Goal: Task Accomplishment & Management: Complete application form

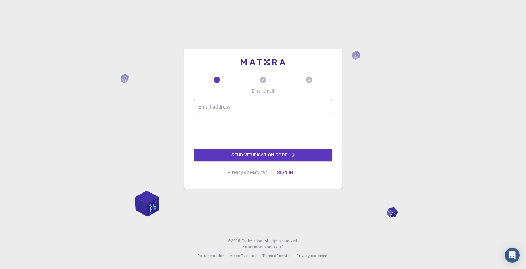
click at [286, 107] on input "Email address" at bounding box center [263, 106] width 138 height 15
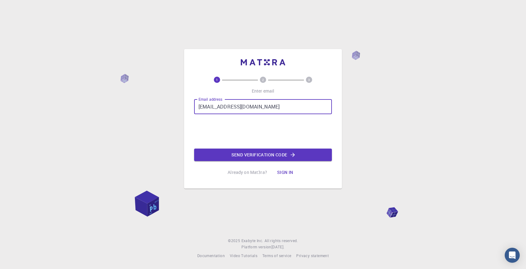
type input "[EMAIL_ADDRESS][DOMAIN_NAME]"
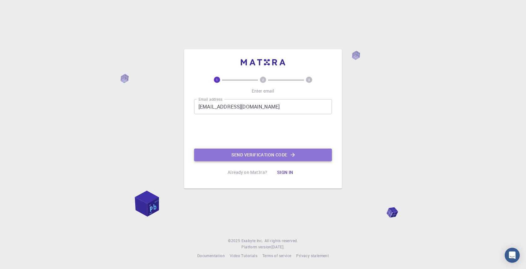
click at [227, 153] on button "Send verification code" at bounding box center [263, 155] width 138 height 13
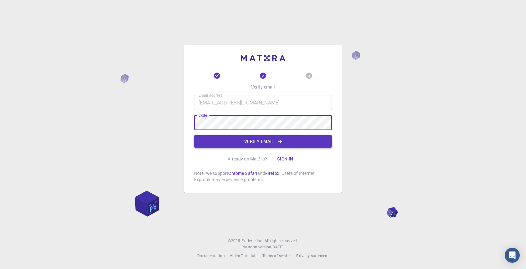
click at [265, 141] on button "Verify email" at bounding box center [263, 141] width 138 height 13
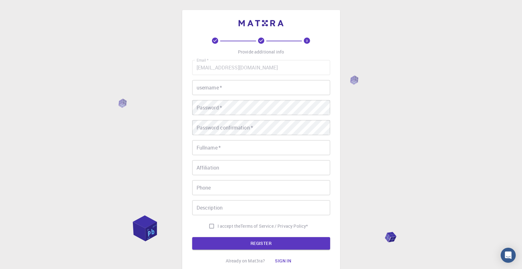
click at [292, 90] on input "username   *" at bounding box center [261, 87] width 138 height 15
type input "Al3x"
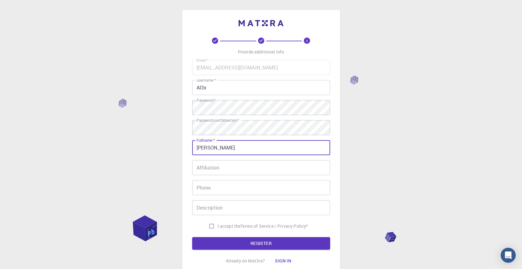
type input "[PERSON_NAME]"
click at [301, 169] on input "Affiliation" at bounding box center [261, 167] width 138 height 15
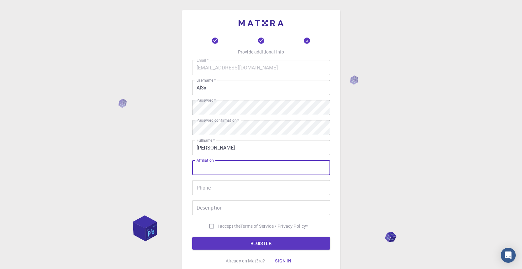
click at [426, 126] on div "3 Provide additional info Email   * [EMAIL_ADDRESS][DOMAIN_NAME] Email   * user…" at bounding box center [261, 159] width 522 height 319
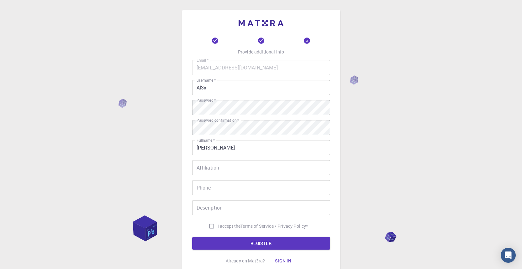
click at [318, 170] on input "Affiliation" at bounding box center [261, 167] width 138 height 15
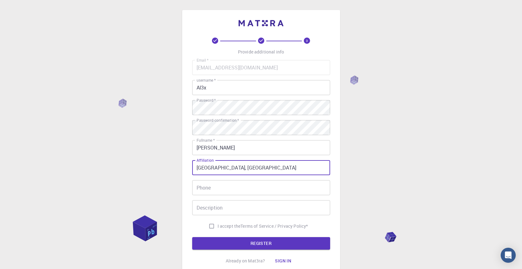
type input "[GEOGRAPHIC_DATA], [GEOGRAPHIC_DATA]"
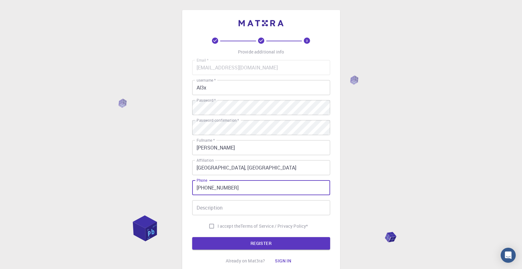
type input "[PHONE_NUMBER]"
click at [221, 207] on input "Description" at bounding box center [261, 208] width 138 height 15
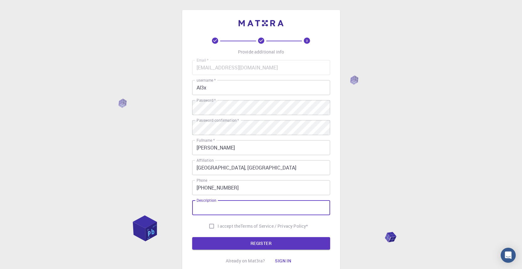
scroll to position [49, 0]
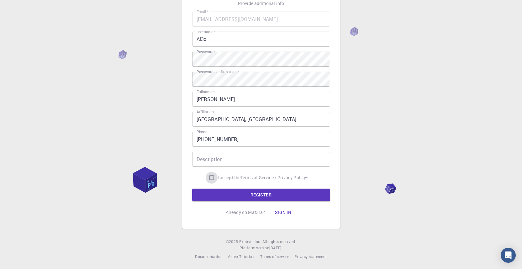
click at [209, 179] on input "I accept the Terms of Service / Privacy Policy *" at bounding box center [212, 178] width 12 height 12
checkbox input "true"
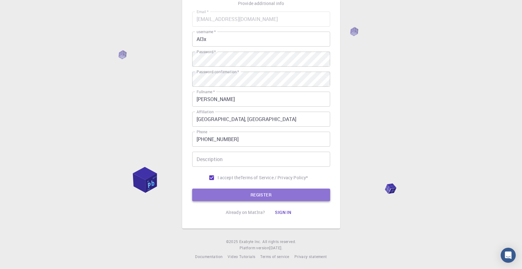
click at [231, 195] on button "REGISTER" at bounding box center [261, 195] width 138 height 13
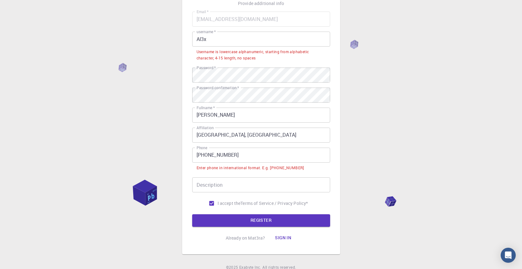
click at [210, 155] on input "[PHONE_NUMBER]" at bounding box center [261, 155] width 138 height 15
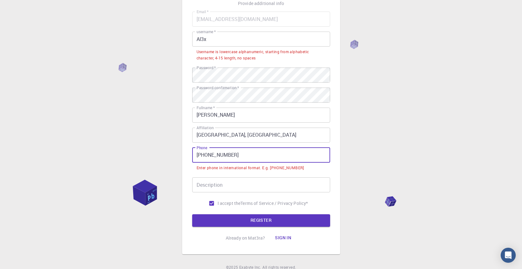
click at [207, 154] on input "[PHONE_NUMBER]" at bounding box center [261, 155] width 138 height 15
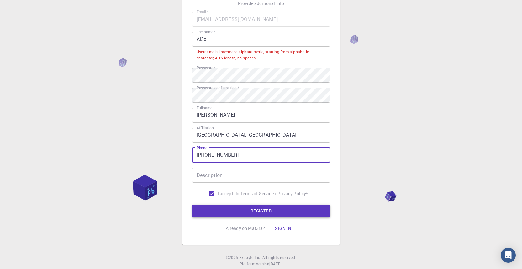
type input "[PHONE_NUMBER]"
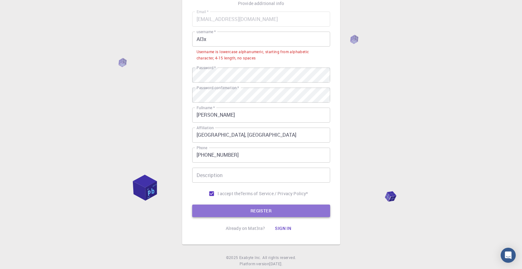
click at [232, 210] on button "REGISTER" at bounding box center [261, 211] width 138 height 13
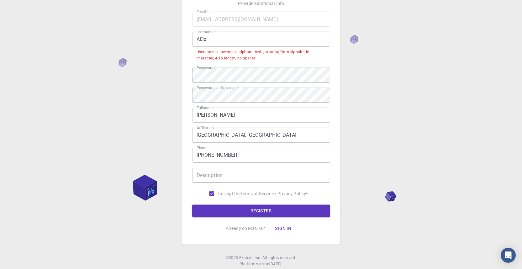
click at [199, 39] on input "Al3x" at bounding box center [261, 39] width 138 height 15
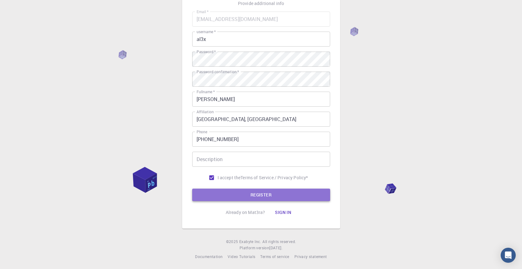
click at [247, 190] on button "REGISTER" at bounding box center [261, 195] width 138 height 13
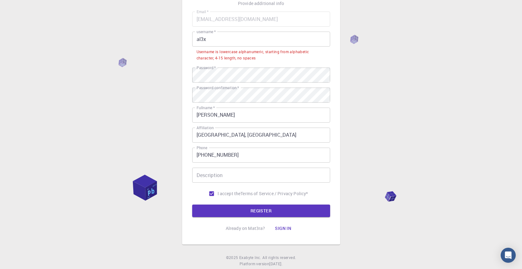
click at [207, 39] on input "al3x" at bounding box center [261, 39] width 138 height 15
click at [196, 40] on input "al3x" at bounding box center [261, 39] width 138 height 15
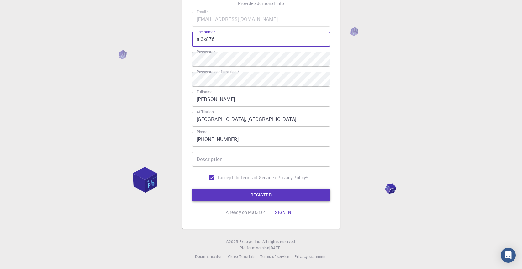
type input "al3x876"
click at [238, 195] on button "REGISTER" at bounding box center [261, 195] width 138 height 13
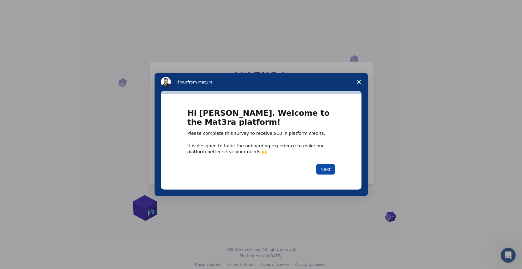
click at [324, 167] on button "Next" at bounding box center [325, 169] width 18 height 11
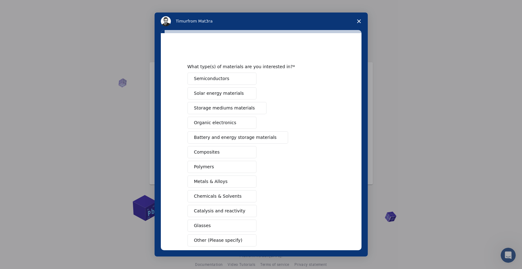
click at [238, 79] on button "Semiconductors" at bounding box center [221, 79] width 69 height 12
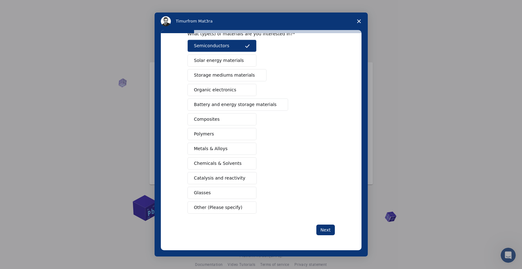
scroll to position [8, 0]
click at [221, 210] on span "Other (Please specify)" at bounding box center [218, 208] width 48 height 7
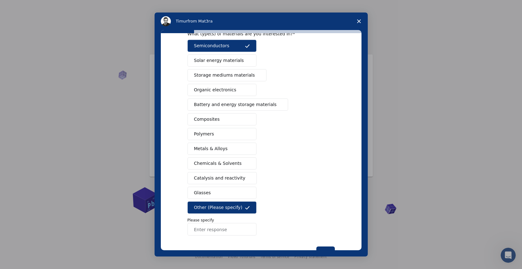
click at [227, 234] on input "Enter response" at bounding box center [221, 229] width 69 height 13
type input "spintronics"
click at [235, 77] on span "Storage mediums materials" at bounding box center [224, 75] width 61 height 7
click at [229, 63] on span "Solar energy materials" at bounding box center [219, 60] width 50 height 7
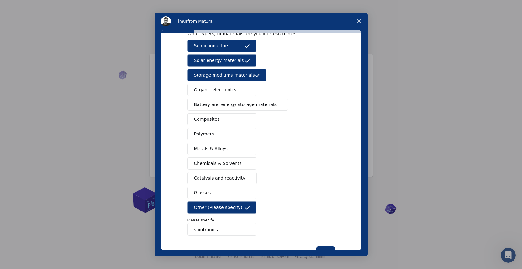
click at [230, 163] on span "Chemicals & Solvents" at bounding box center [218, 163] width 48 height 7
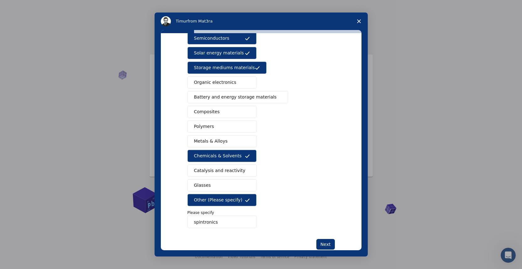
click at [243, 120] on div "Semiconductors Solar energy materials Storage mediums materials Organic electro…" at bounding box center [260, 130] width 147 height 196
click at [247, 124] on button "Polymers" at bounding box center [221, 127] width 69 height 12
click at [251, 96] on span "Battery and energy storage materials" at bounding box center [235, 97] width 83 height 7
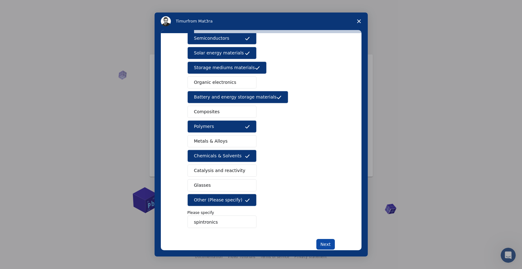
click at [321, 241] on button "Next" at bounding box center [325, 244] width 18 height 11
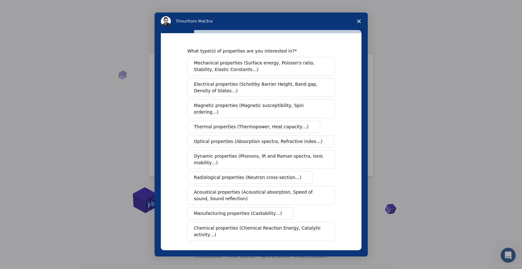
scroll to position [1, 0]
click at [247, 82] on span "Electrical properties (Schottky Barrier Height, Band gap, Density of States…)" at bounding box center [259, 86] width 130 height 13
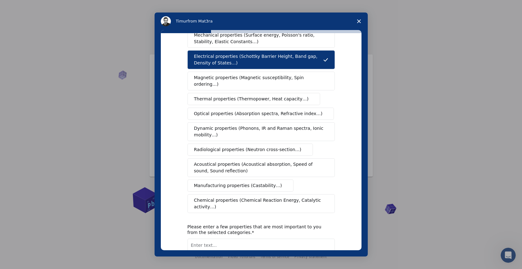
scroll to position [29, 0]
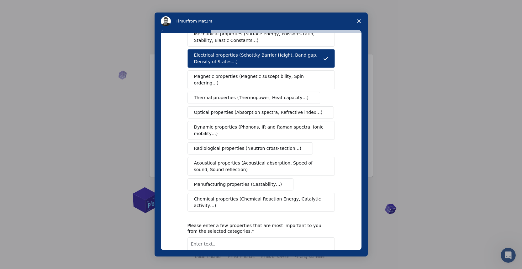
click at [265, 121] on button "Dynamic properties (Phonons, IR and Raman spectra, Ionic mobility…)" at bounding box center [260, 130] width 147 height 19
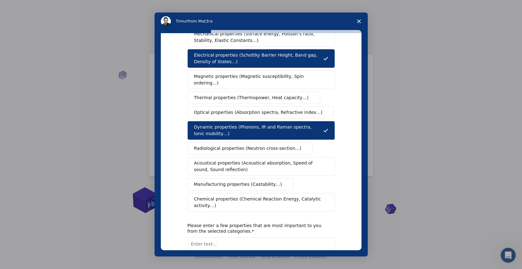
scroll to position [39, 0]
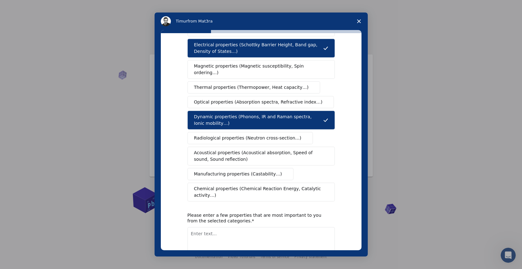
click at [266, 68] on span "Magnetic properties (Magnetic susceptibility, Spin ordering…)" at bounding box center [258, 69] width 129 height 13
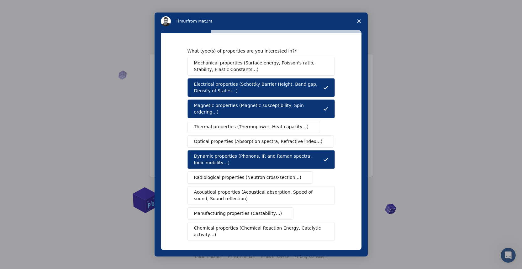
scroll to position [9, 0]
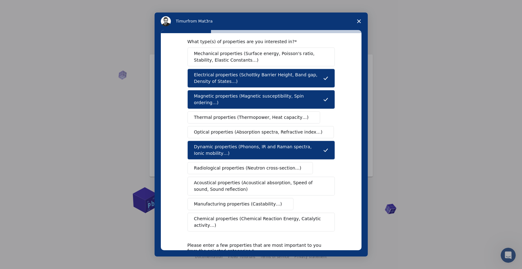
click at [269, 58] on span "Mechanical properties (Surface energy, Poisson's ratio, Stability, Elastic Cons…" at bounding box center [259, 56] width 131 height 13
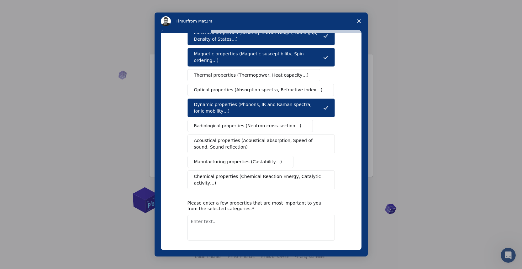
scroll to position [72, 0]
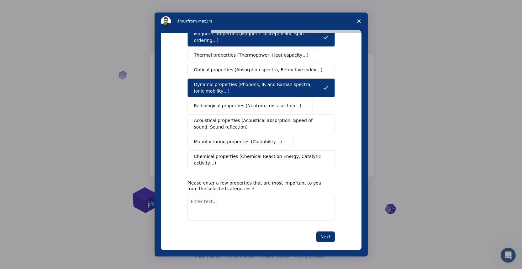
click at [312, 154] on span "Chemical properties (Chemical Reaction Energy, Catalytic activity…)" at bounding box center [259, 160] width 130 height 13
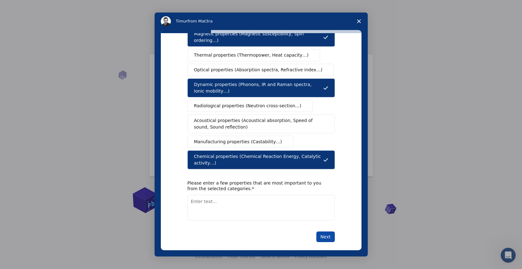
click at [324, 233] on button "Next" at bounding box center [325, 237] width 18 height 11
click at [300, 202] on textarea "Enter text..." at bounding box center [260, 208] width 147 height 26
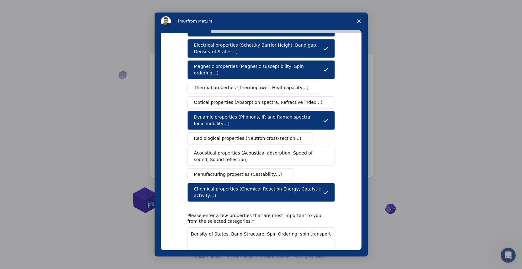
scroll to position [52, 0]
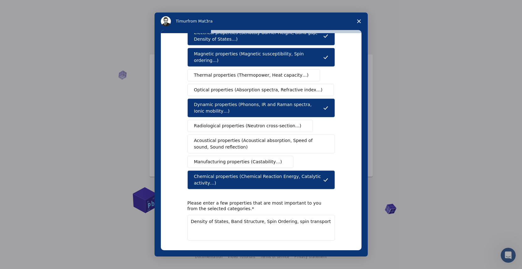
type textarea "Density of States, Band Structure, Spin Ordering, spin transport"
click at [318, 252] on button "Next" at bounding box center [325, 257] width 18 height 11
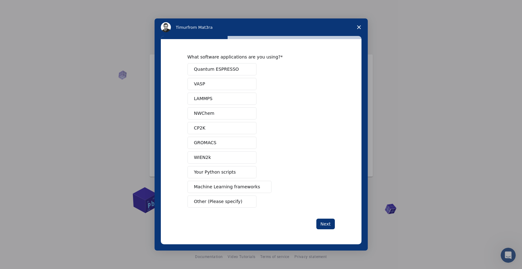
scroll to position [0, 0]
click at [233, 85] on button "VASP" at bounding box center [221, 84] width 69 height 12
click at [236, 69] on span "Quantum ESPRESSO" at bounding box center [216, 69] width 45 height 7
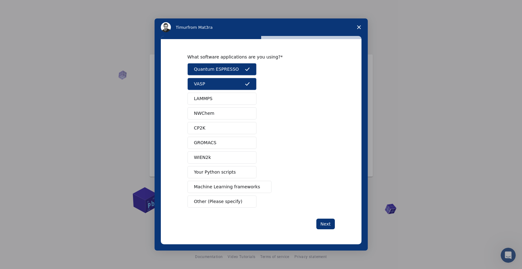
click at [245, 174] on span "Intercom messenger" at bounding box center [247, 172] width 5 height 5
click at [246, 204] on span "Intercom messenger" at bounding box center [247, 201] width 5 height 5
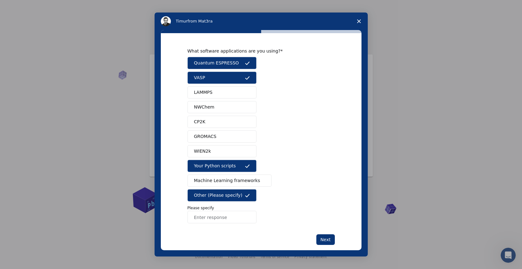
click at [239, 219] on input "Enter response" at bounding box center [221, 217] width 69 height 13
type input "Siesta, TranSiesta, VNLATK"
click at [328, 241] on button "Next" at bounding box center [325, 240] width 18 height 11
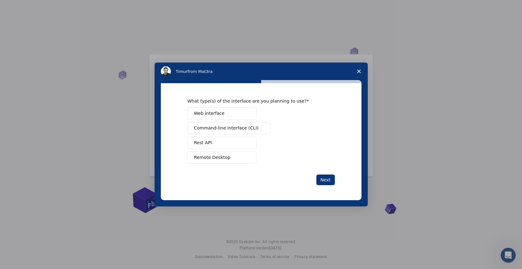
click at [235, 114] on button "Web interface" at bounding box center [221, 113] width 69 height 12
click at [230, 129] on span "Command-line interface (CLI)" at bounding box center [226, 128] width 65 height 7
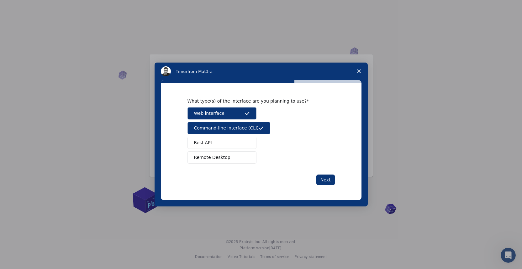
click at [227, 146] on button "Rest API" at bounding box center [221, 143] width 69 height 12
click at [227, 145] on button "Rest API" at bounding box center [221, 143] width 69 height 12
click at [227, 155] on span "Remote Desktop" at bounding box center [212, 157] width 36 height 7
click at [328, 179] on button "Next" at bounding box center [325, 180] width 18 height 11
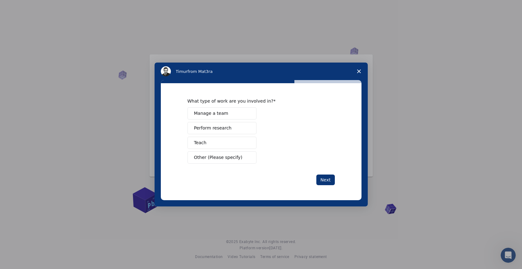
click at [243, 125] on button "Perform research" at bounding box center [221, 128] width 69 height 12
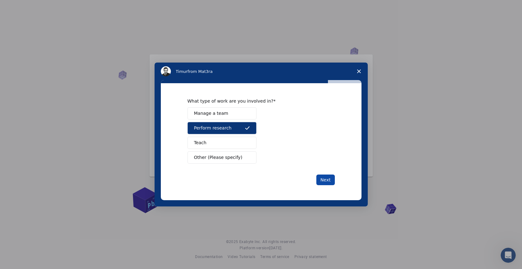
click at [332, 180] on div "What type of work are you involved in? Manage a team Perform research Teach Oth…" at bounding box center [261, 141] width 201 height 117
click at [328, 180] on button "Next" at bounding box center [325, 180] width 18 height 11
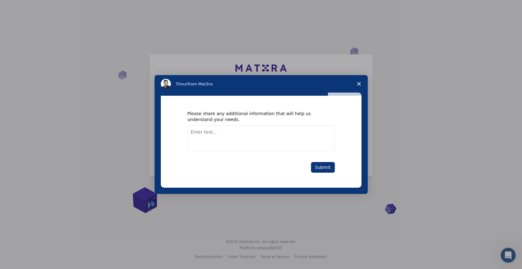
click at [307, 132] on textarea "Enter text..." at bounding box center [260, 139] width 147 height 26
type textarea "Interested in DFT calculations and device simulation s"
click at [326, 170] on button "Submit" at bounding box center [323, 167] width 24 height 11
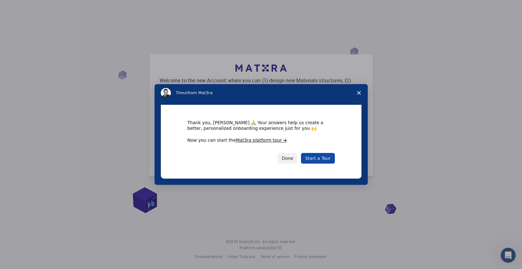
click at [303, 160] on link "Start a Tour" at bounding box center [318, 158] width 34 height 11
click at [314, 158] on link "Start a Tour" at bounding box center [318, 158] width 34 height 11
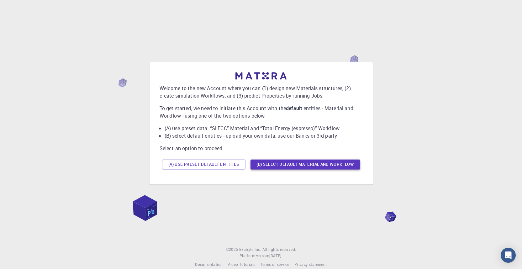
click at [306, 167] on button "(B) Select default material and workflow" at bounding box center [305, 165] width 110 height 10
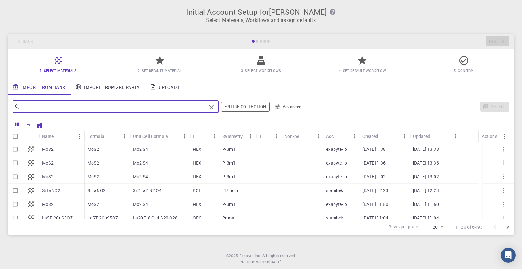
click at [136, 106] on input "text" at bounding box center [113, 106] width 186 height 9
type input "Fe3O4"
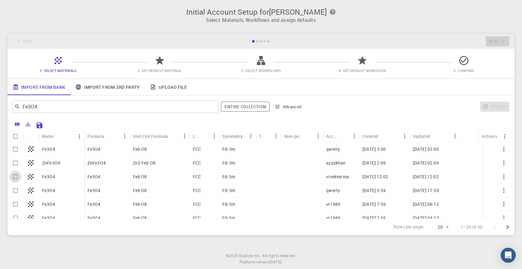
click at [17, 177] on input "Select row" at bounding box center [15, 177] width 12 height 12
checkbox input "true"
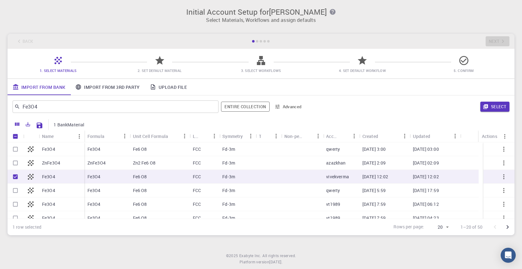
click at [15, 191] on input "Select row" at bounding box center [15, 191] width 12 height 12
checkbox input "true"
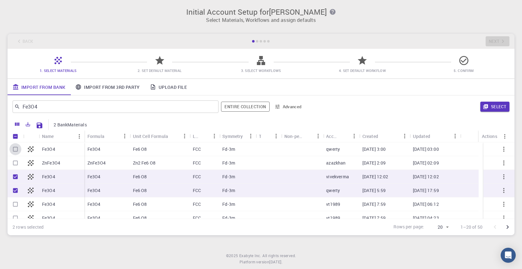
click at [14, 152] on input "Select row" at bounding box center [15, 150] width 12 height 12
checkbox input "true"
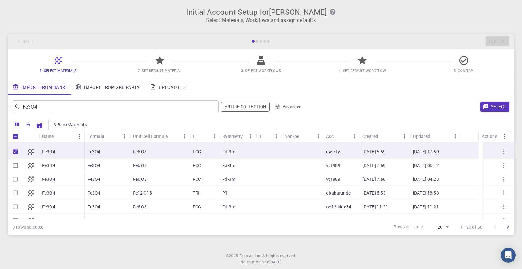
scroll to position [38, 0]
click at [15, 168] on input "Select row" at bounding box center [15, 167] width 12 height 12
checkbox input "true"
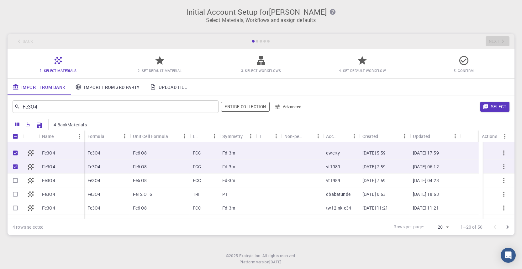
click at [15, 181] on input "Select row" at bounding box center [15, 181] width 12 height 12
checkbox input "true"
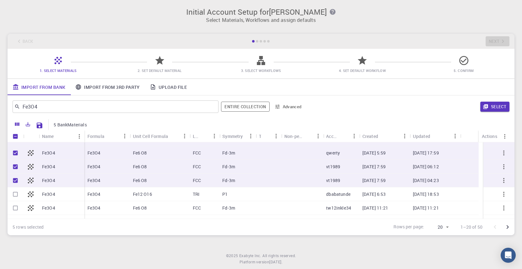
scroll to position [39, 0]
click at [16, 208] on input "Select row" at bounding box center [15, 207] width 12 height 12
checkbox input "true"
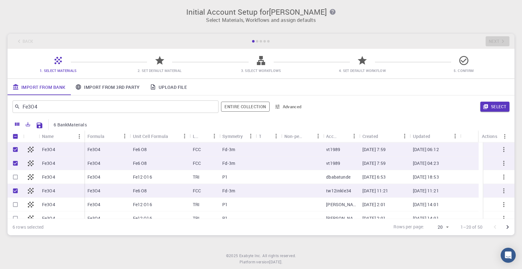
scroll to position [0, 0]
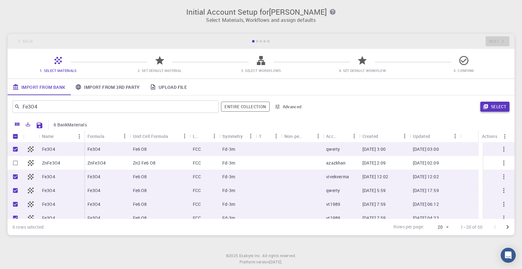
click at [494, 103] on button "Select" at bounding box center [494, 107] width 29 height 10
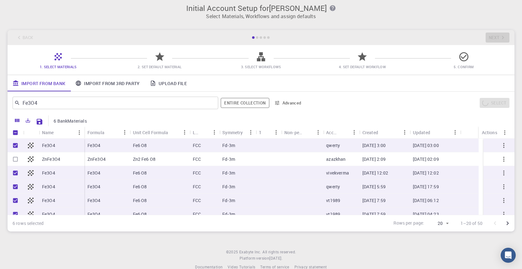
scroll to position [4, 0]
click at [131, 84] on link "Import From 3rd Party" at bounding box center [107, 83] width 74 height 16
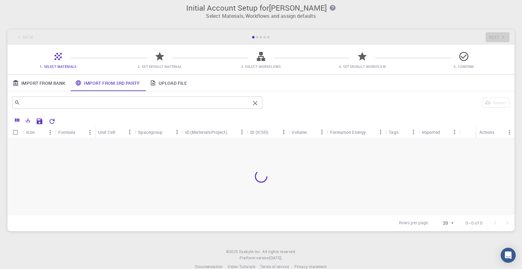
click at [97, 103] on input "text" at bounding box center [135, 102] width 230 height 9
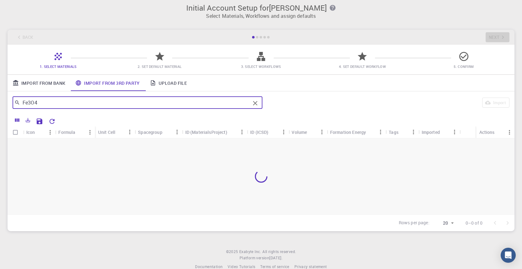
type input "Fe3O4"
click at [28, 83] on link "Import From Bank" at bounding box center [39, 83] width 63 height 16
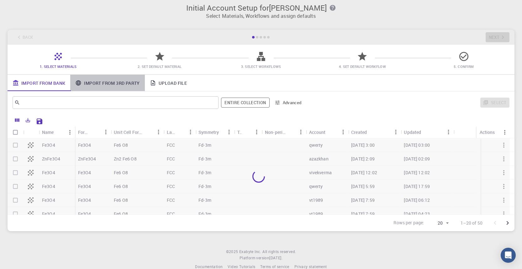
click at [95, 82] on link "Import From 3rd Party" at bounding box center [107, 83] width 74 height 16
